Goal: Task Accomplishment & Management: Use online tool/utility

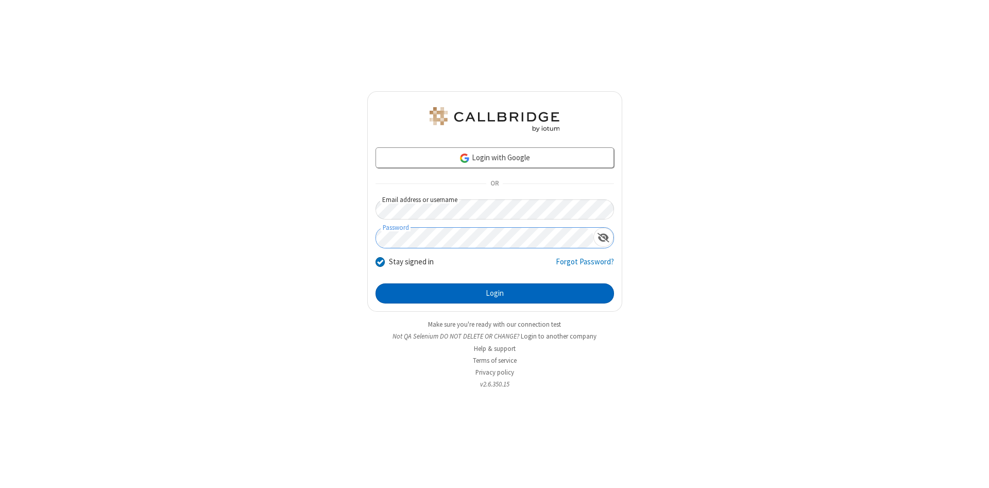
click at [494, 294] on button "Login" at bounding box center [494, 293] width 238 height 21
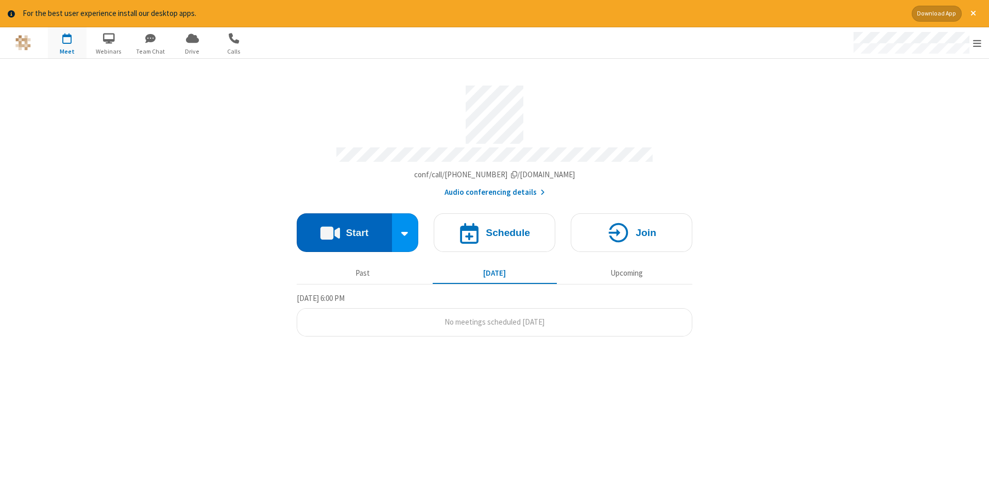
click at [344, 229] on button "Start" at bounding box center [344, 232] width 95 height 39
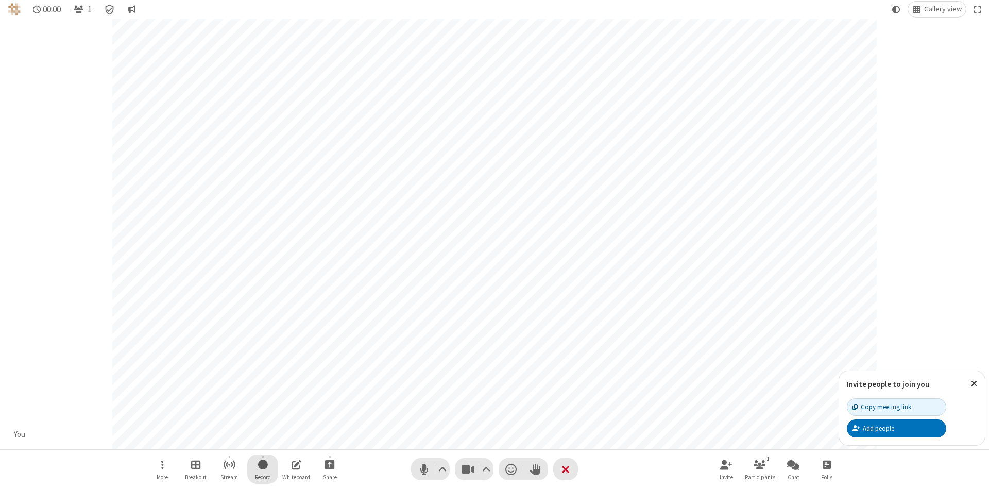
click at [263, 469] on span "Start recording" at bounding box center [263, 464] width 10 height 13
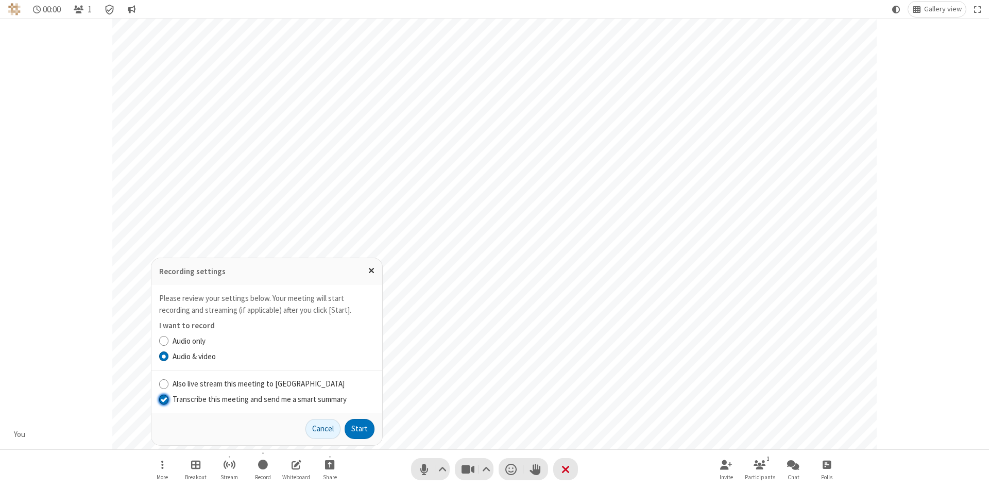
click at [163, 399] on input "Transcribe this meeting and send me a smart summary" at bounding box center [164, 398] width 10 height 11
click at [359, 429] on button "Start" at bounding box center [360, 429] width 30 height 21
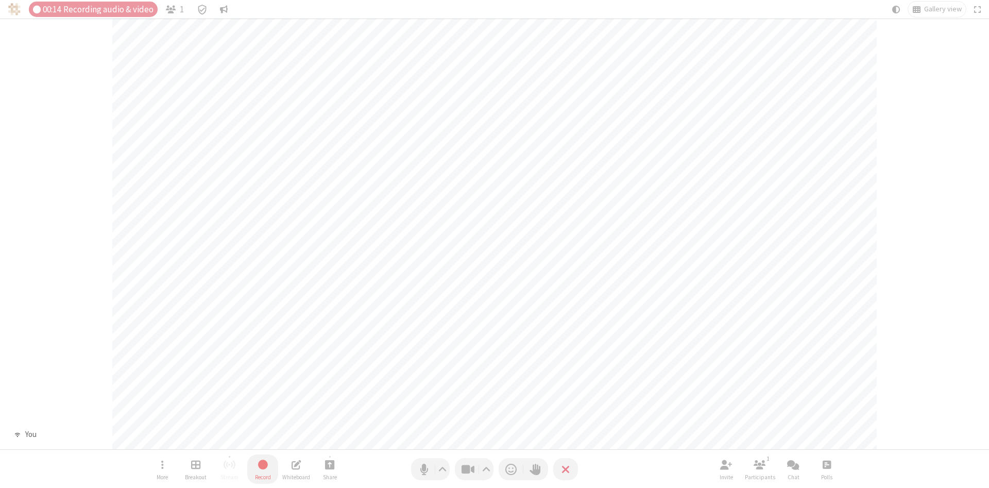
click at [263, 469] on span "Stop recording" at bounding box center [263, 464] width 12 height 13
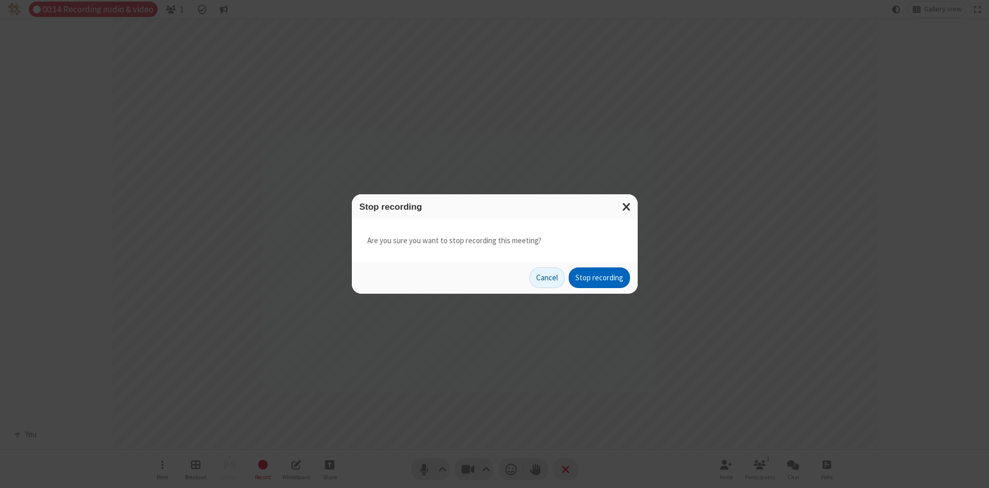
click at [599, 278] on button "Stop recording" at bounding box center [599, 277] width 61 height 21
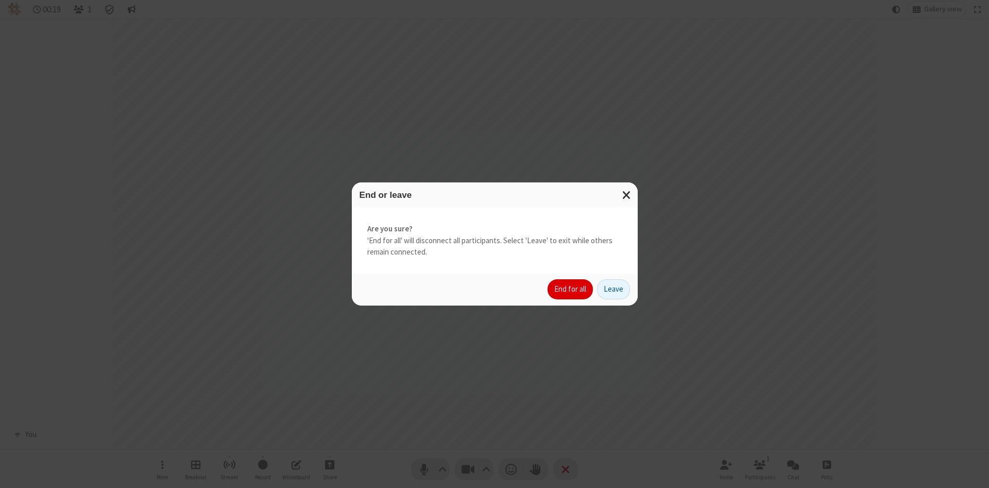
click at [571, 289] on button "End for all" at bounding box center [569, 289] width 45 height 21
